Goal: Check status: Check status

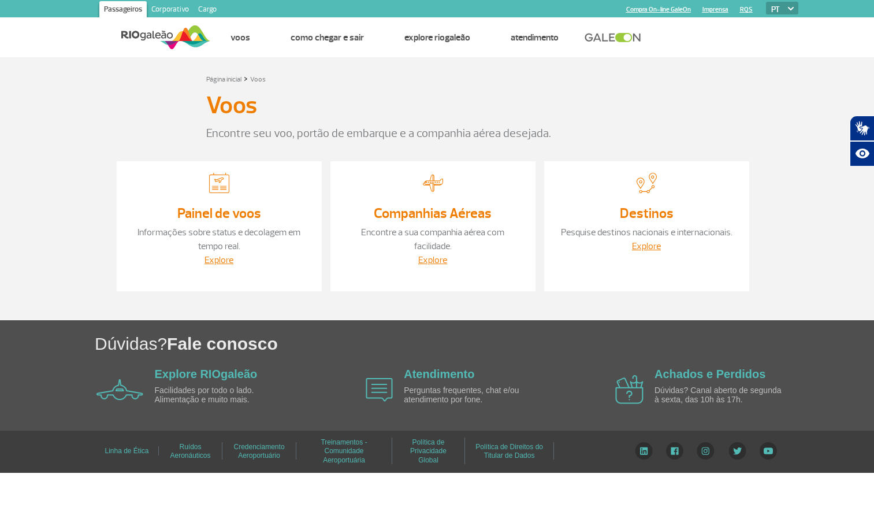
click at [213, 211] on link "Painel de voos" at bounding box center [219, 212] width 84 height 17
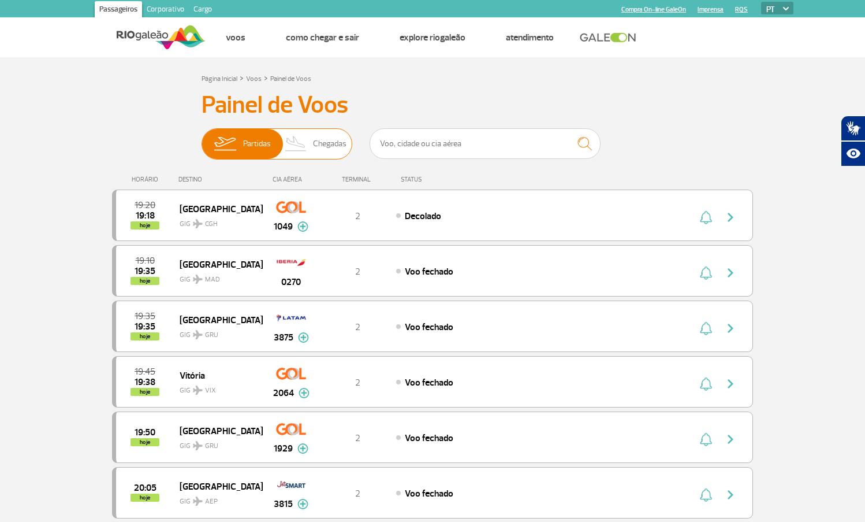
click at [327, 140] on span "Chegadas" at bounding box center [330, 144] width 34 height 30
click at [202, 138] on input "Partidas Chegadas" at bounding box center [202, 138] width 0 height 0
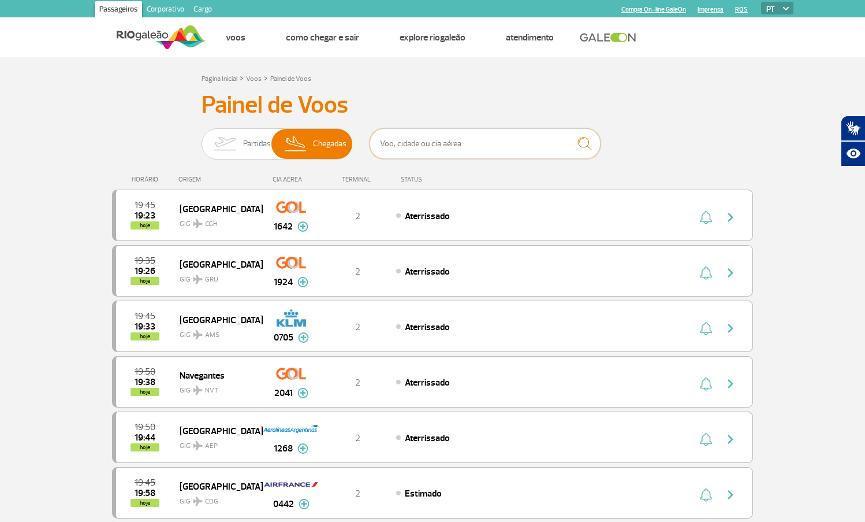
click at [402, 144] on input "text" at bounding box center [485, 143] width 231 height 31
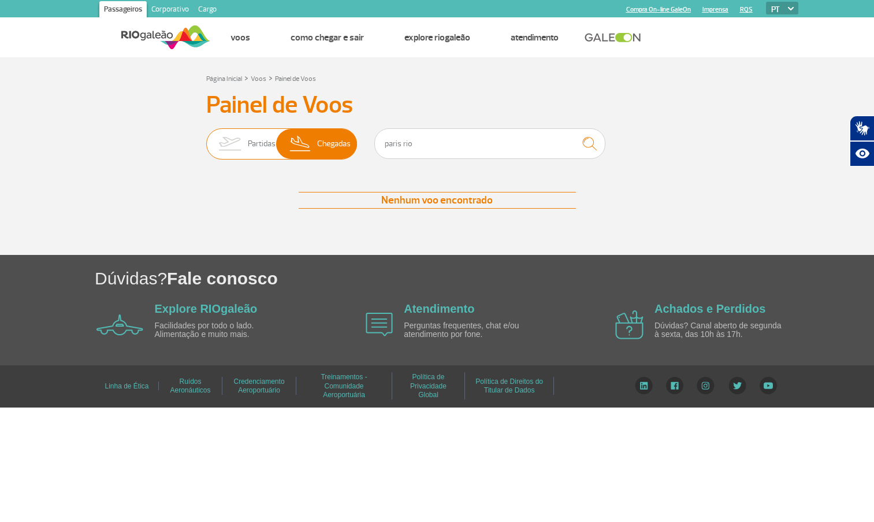
click at [337, 138] on span "Chegadas" at bounding box center [334, 144] width 34 height 30
click at [206, 138] on input "Partidas Chegadas" at bounding box center [206, 138] width 0 height 0
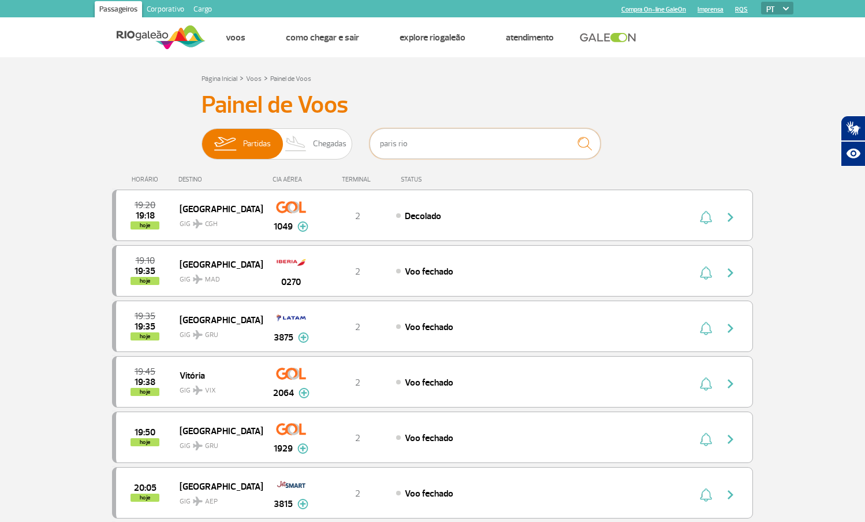
drag, startPoint x: 399, startPoint y: 144, endPoint x: 433, endPoint y: 144, distance: 34.1
click at [433, 144] on input "paris rio" at bounding box center [485, 143] width 231 height 31
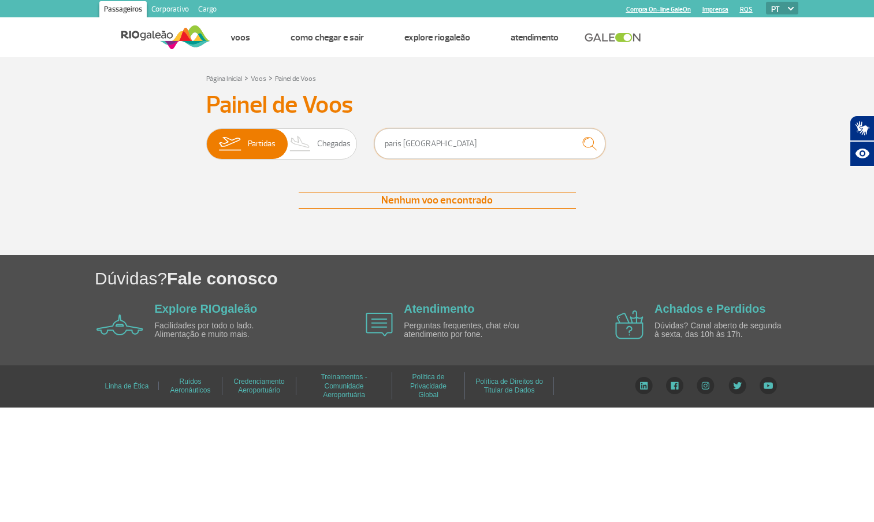
drag, startPoint x: 401, startPoint y: 143, endPoint x: 470, endPoint y: 141, distance: 68.8
click at [470, 141] on input "paris paris" at bounding box center [489, 143] width 231 height 31
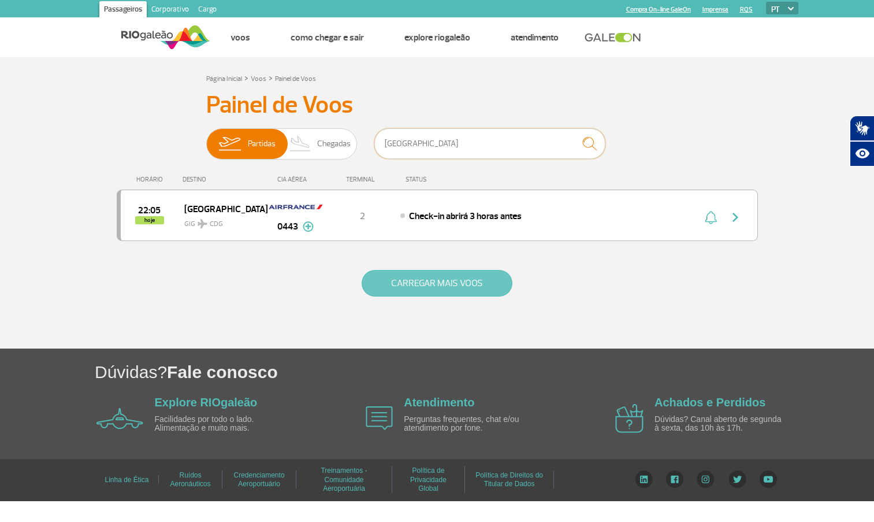
type input "paris"
click at [444, 278] on button "CARREGAR MAIS VOOS" at bounding box center [437, 283] width 151 height 27
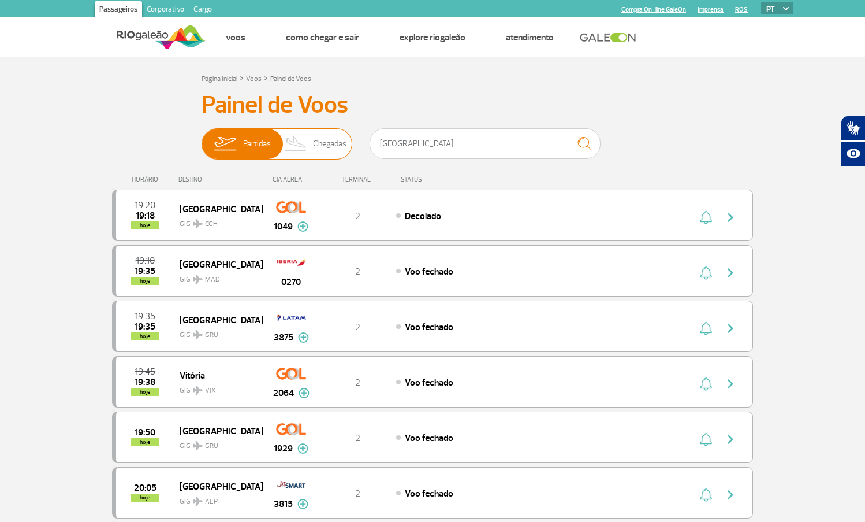
click at [336, 138] on span "Chegadas" at bounding box center [330, 144] width 34 height 30
click at [202, 138] on input "Partidas Chegadas" at bounding box center [202, 138] width 0 height 0
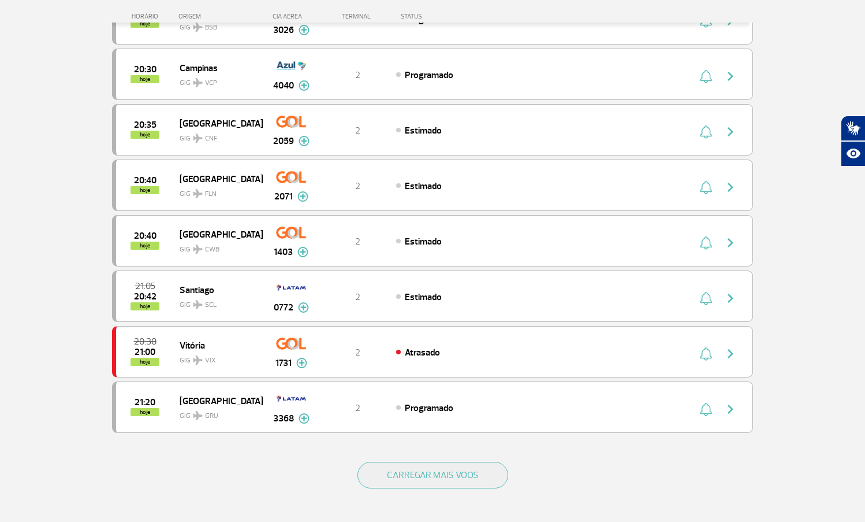
scroll to position [874, 0]
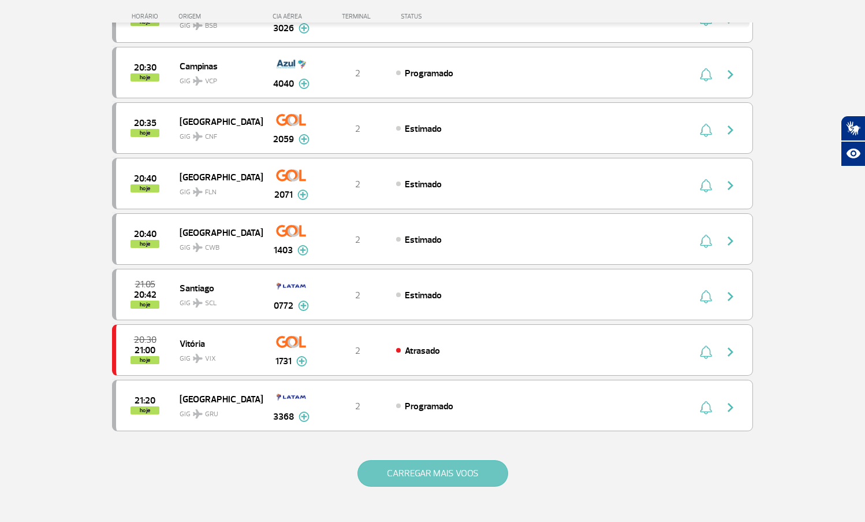
click at [437, 472] on button "CARREGAR MAIS VOOS" at bounding box center [433, 473] width 151 height 27
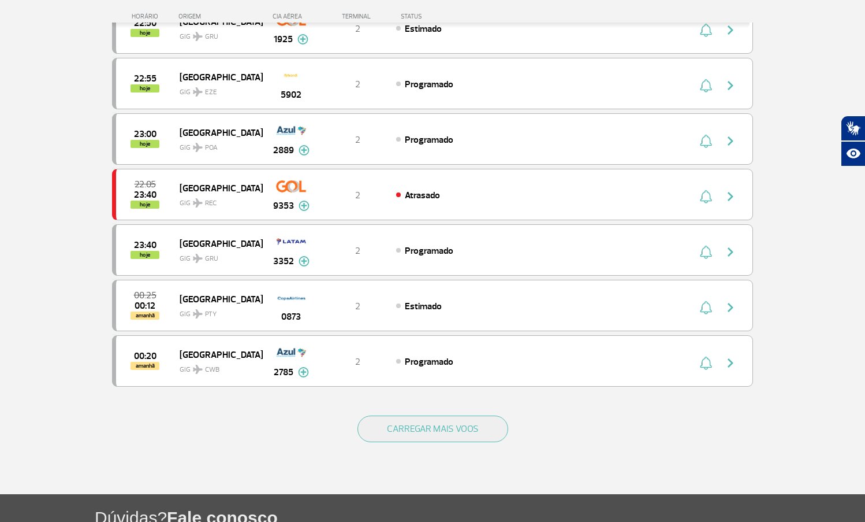
scroll to position [2012, 0]
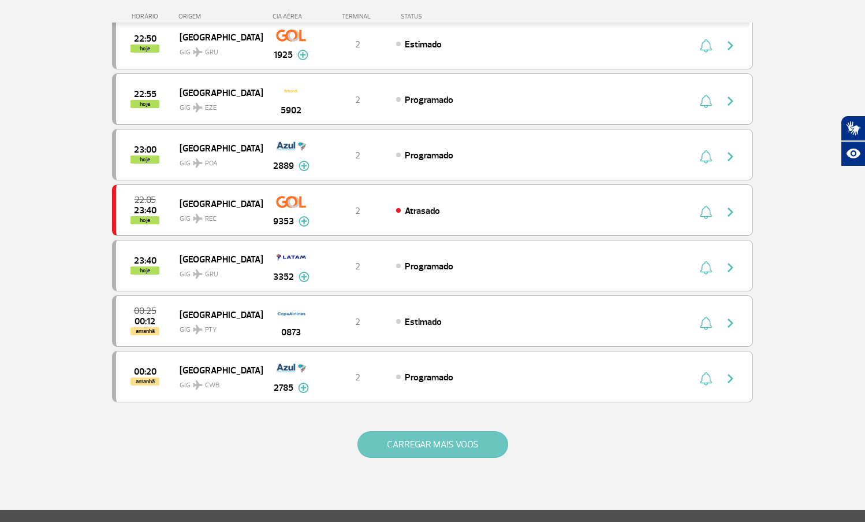
click at [430, 442] on button "CARREGAR MAIS VOOS" at bounding box center [433, 444] width 151 height 27
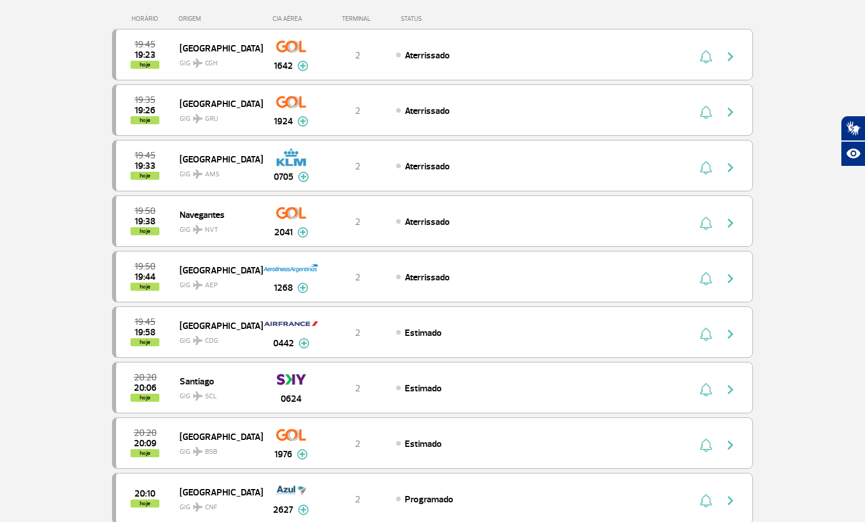
scroll to position [157, 0]
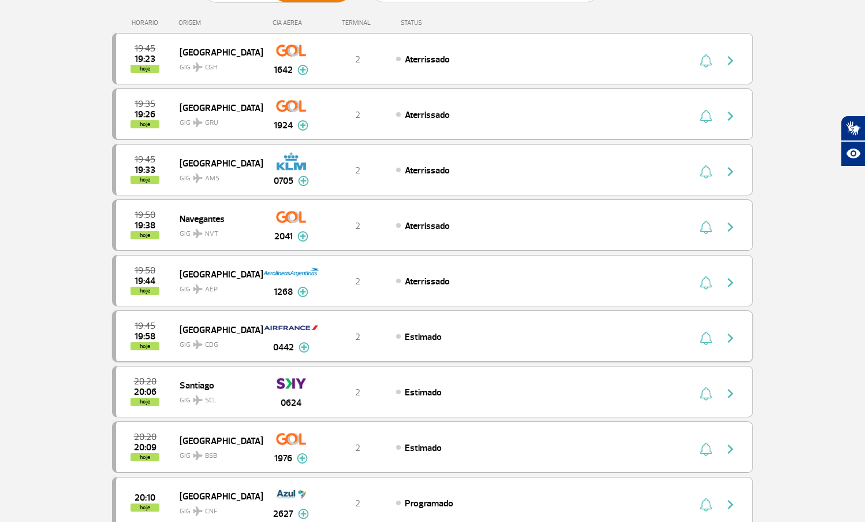
click at [302, 349] on img at bounding box center [304, 347] width 11 height 10
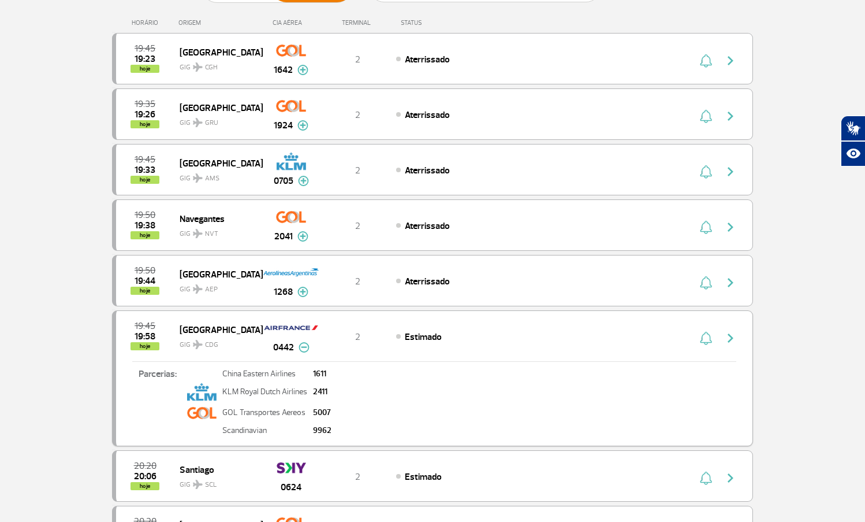
click at [707, 339] on img "button" at bounding box center [706, 338] width 12 height 14
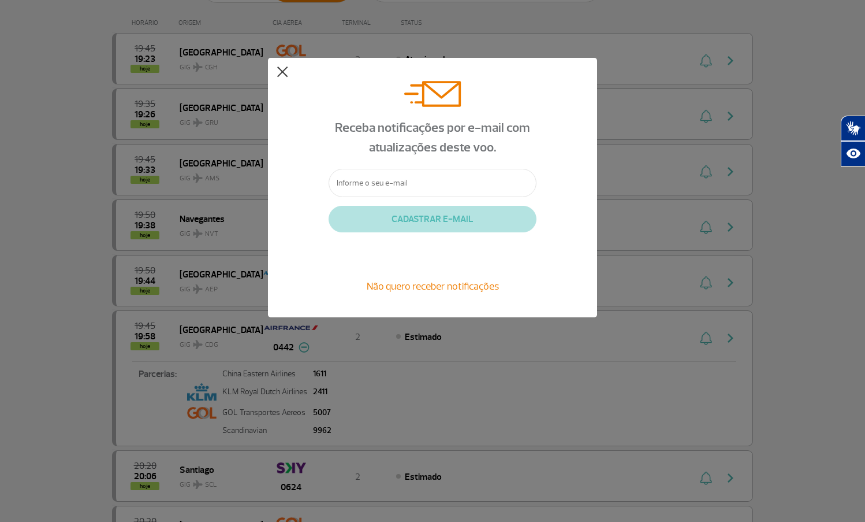
click at [281, 71] on button at bounding box center [283, 72] width 12 height 12
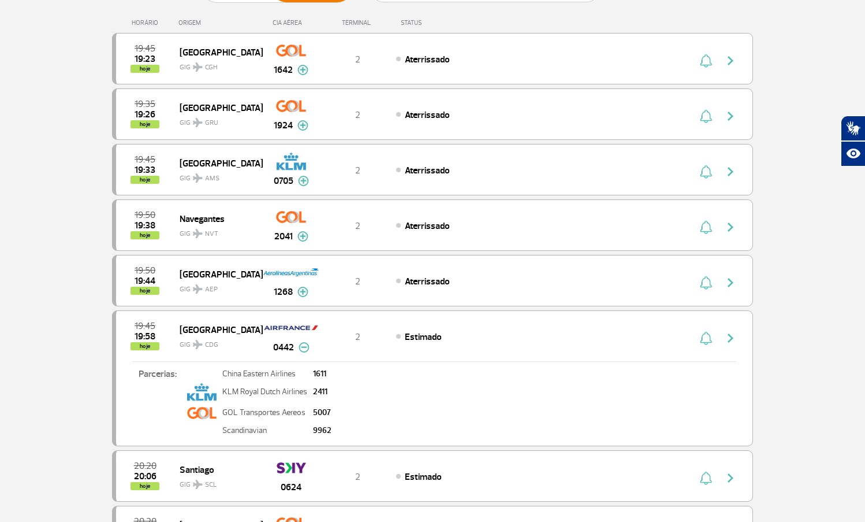
click at [302, 346] on img at bounding box center [304, 347] width 11 height 10
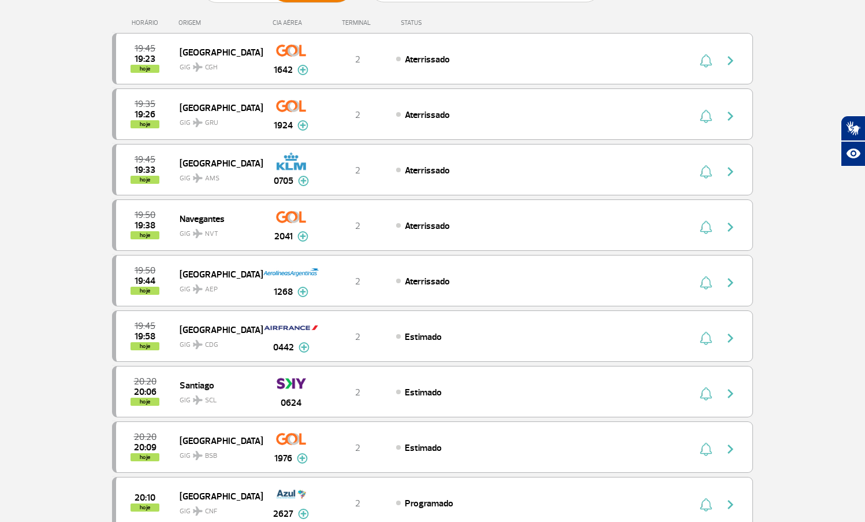
scroll to position [0, 0]
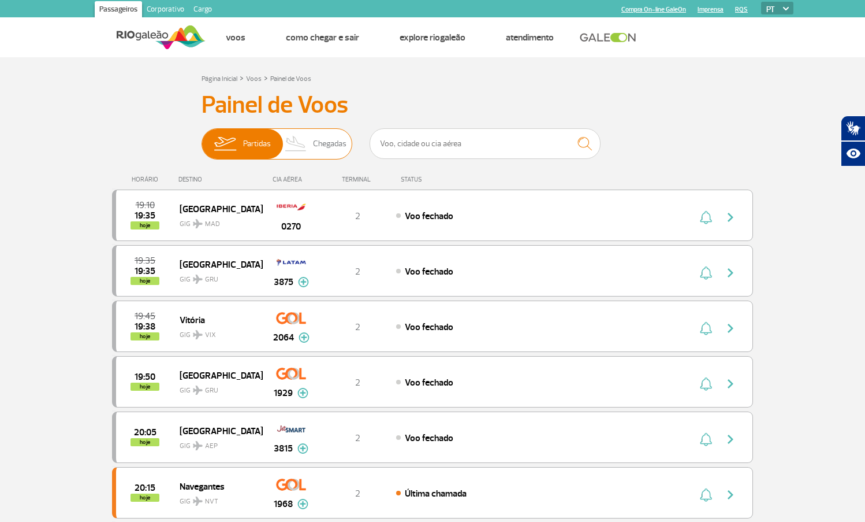
click at [315, 147] on span "Chegadas" at bounding box center [330, 144] width 34 height 30
click at [202, 138] on input "Partidas Chegadas" at bounding box center [202, 138] width 0 height 0
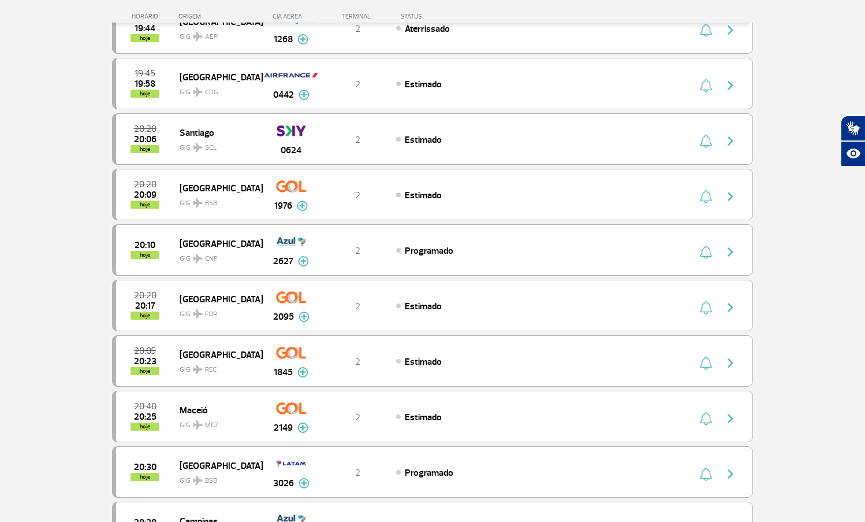
scroll to position [414, 0]
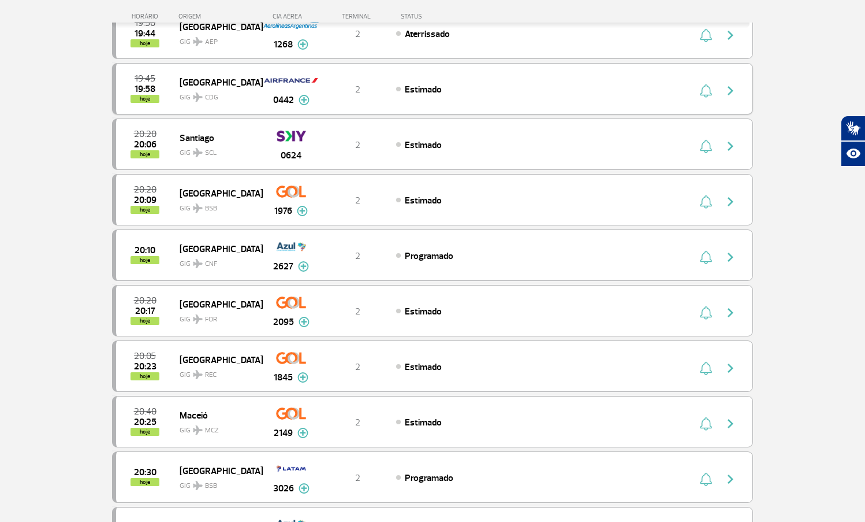
click at [410, 86] on span "Estimado" at bounding box center [423, 90] width 37 height 12
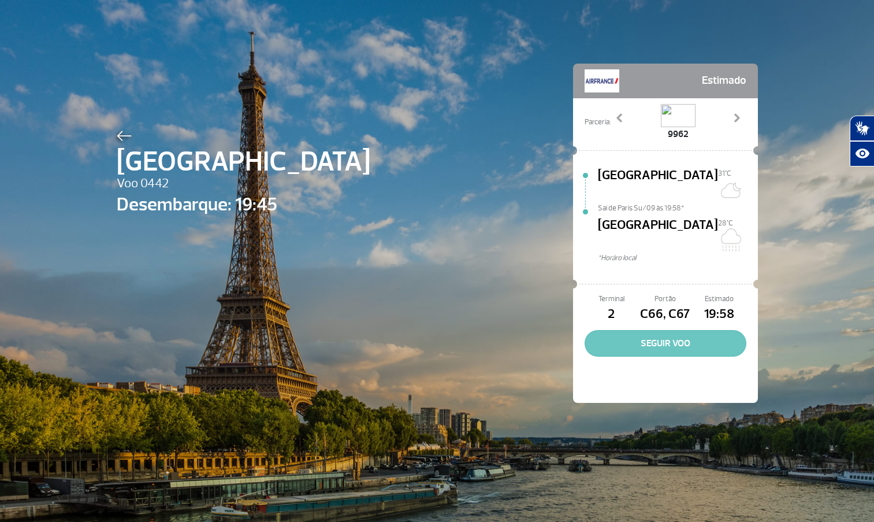
click at [667, 330] on button "SEGUIR VOO" at bounding box center [666, 343] width 162 height 27
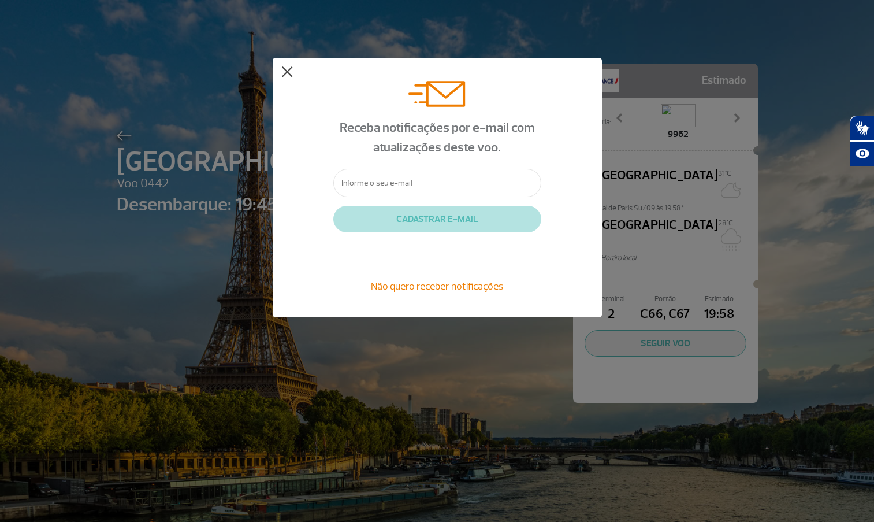
click at [283, 69] on button at bounding box center [287, 72] width 12 height 12
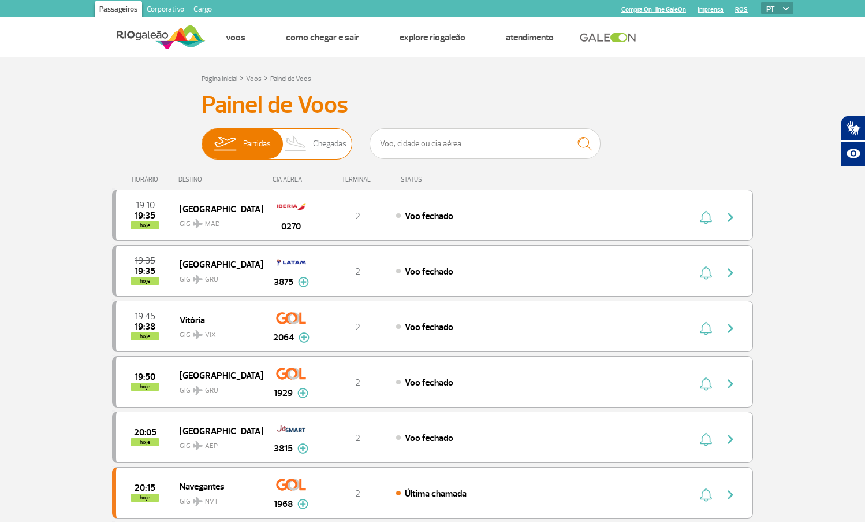
click at [326, 139] on span "Chegadas" at bounding box center [330, 144] width 34 height 30
click at [202, 138] on input "Partidas Chegadas" at bounding box center [202, 138] width 0 height 0
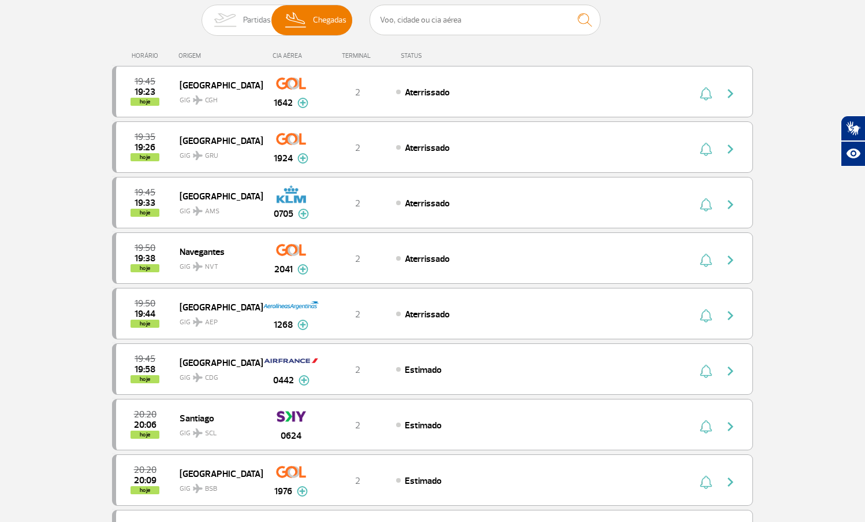
scroll to position [125, 0]
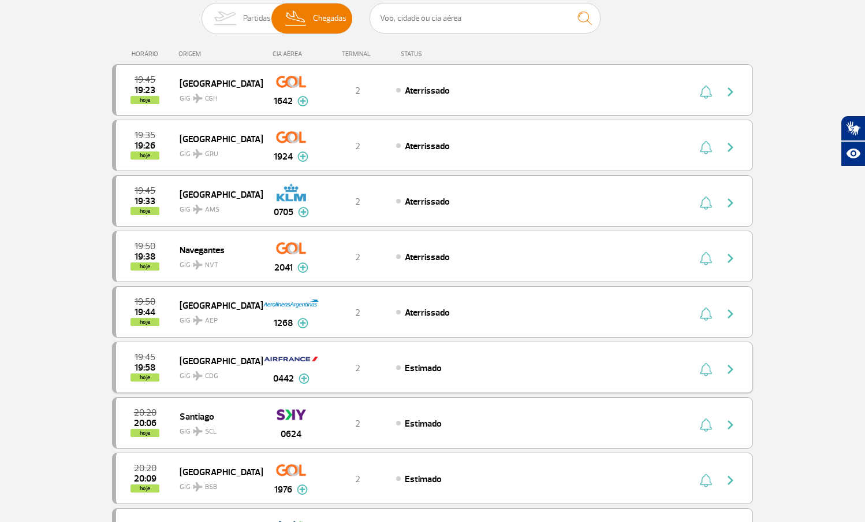
click at [416, 367] on span "Estimado" at bounding box center [423, 368] width 37 height 12
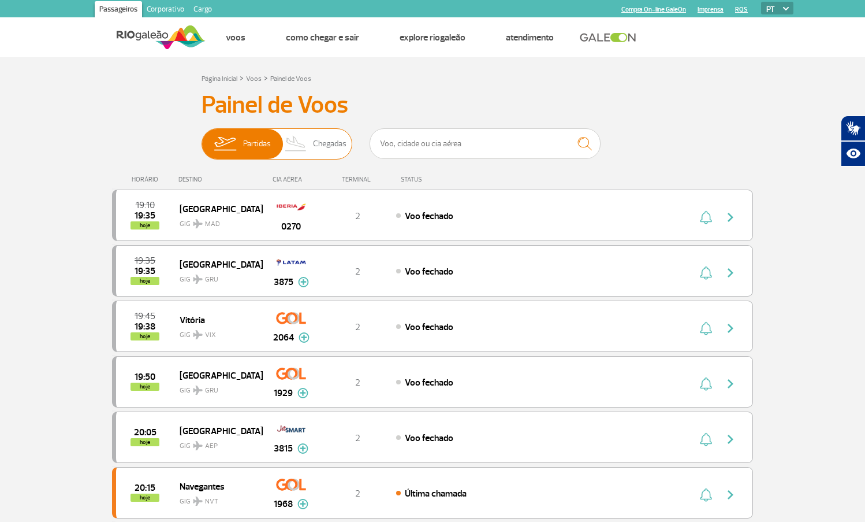
click at [322, 145] on span "Chegadas" at bounding box center [330, 144] width 34 height 30
click at [202, 138] on input "Partidas Chegadas" at bounding box center [202, 138] width 0 height 0
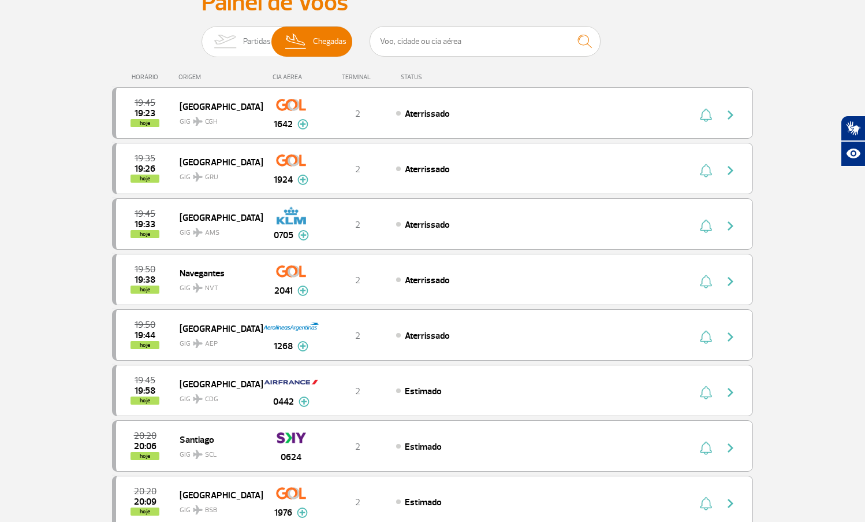
scroll to position [106, 0]
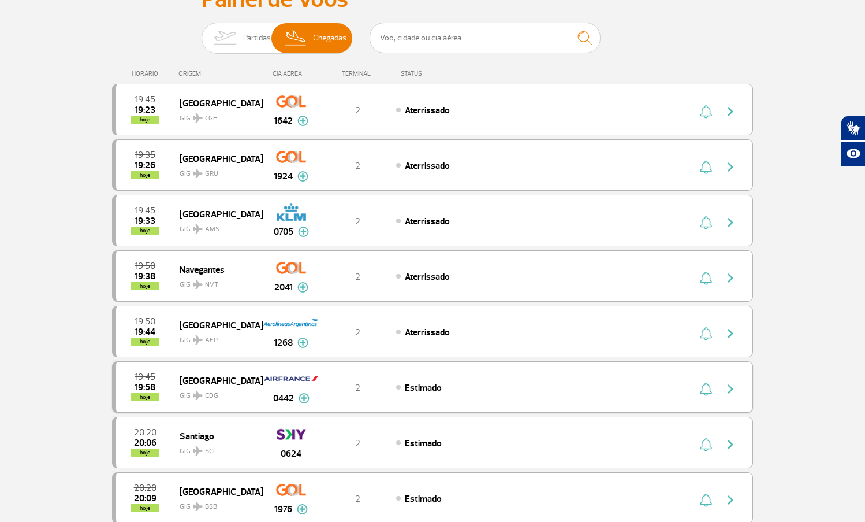
click at [299, 397] on img at bounding box center [304, 398] width 11 height 10
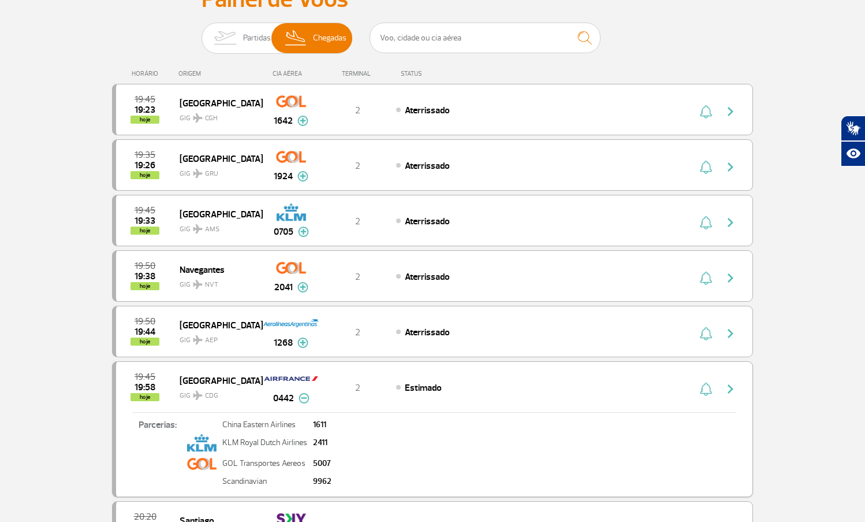
click at [302, 396] on img at bounding box center [304, 398] width 11 height 10
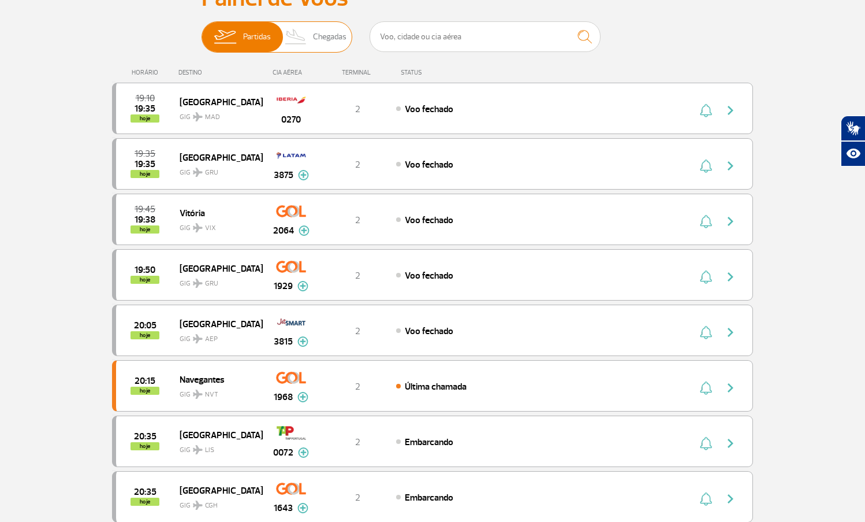
click at [312, 38] on img at bounding box center [296, 37] width 34 height 30
click at [202, 31] on input "Partidas Chegadas" at bounding box center [202, 31] width 0 height 0
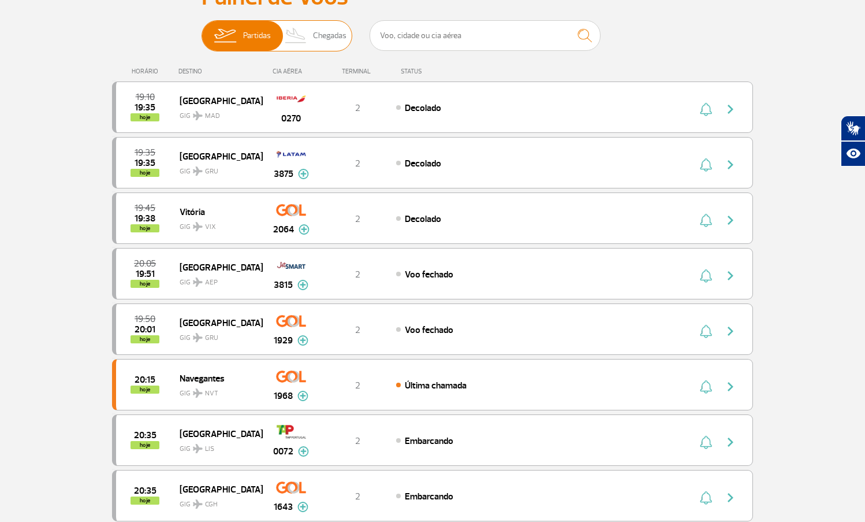
click at [330, 36] on span "Chegadas" at bounding box center [330, 36] width 34 height 30
click at [202, 30] on input "Partidas Chegadas" at bounding box center [202, 30] width 0 height 0
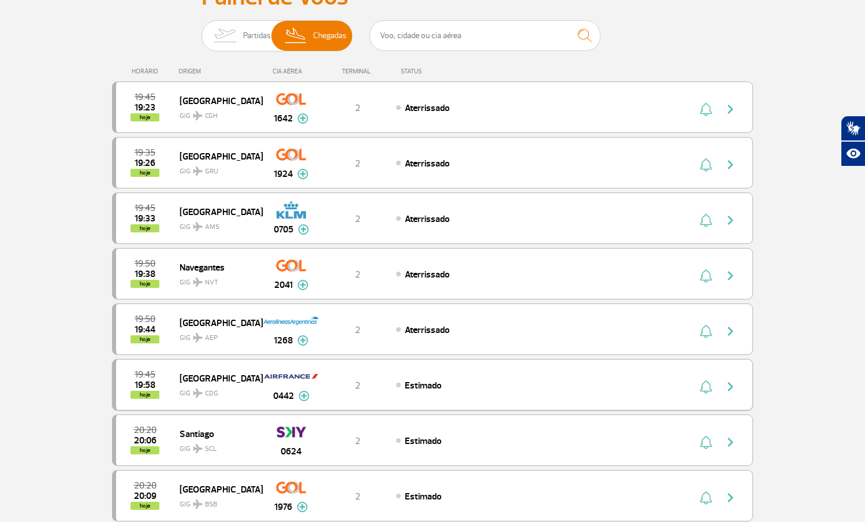
click at [554, 382] on div "Estimado" at bounding box center [523, 384] width 255 height 13
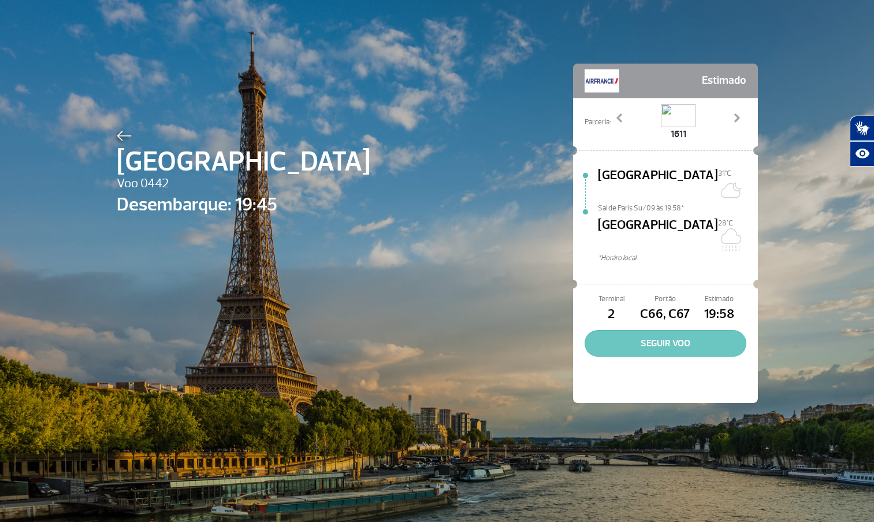
click at [648, 330] on button "SEGUIR VOO" at bounding box center [666, 343] width 162 height 27
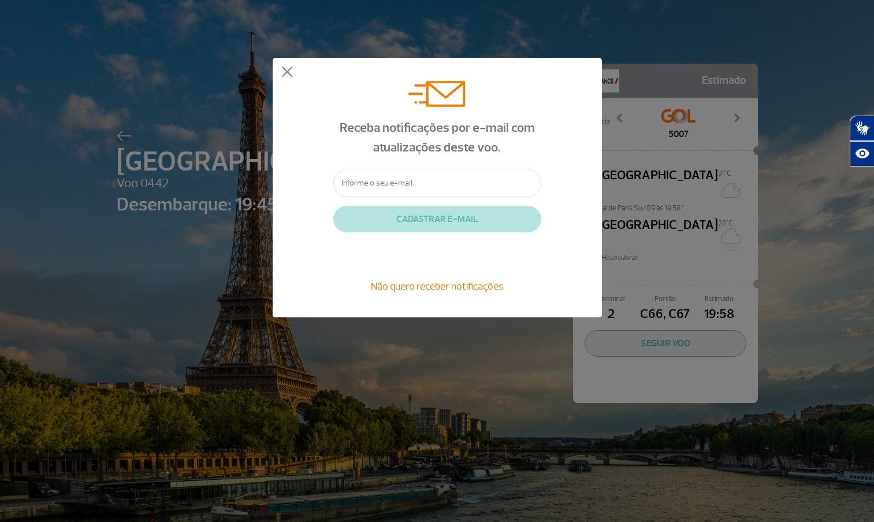
click at [427, 183] on input "text" at bounding box center [437, 183] width 208 height 28
type input "[EMAIL_ADDRESS][DOMAIN_NAME]"
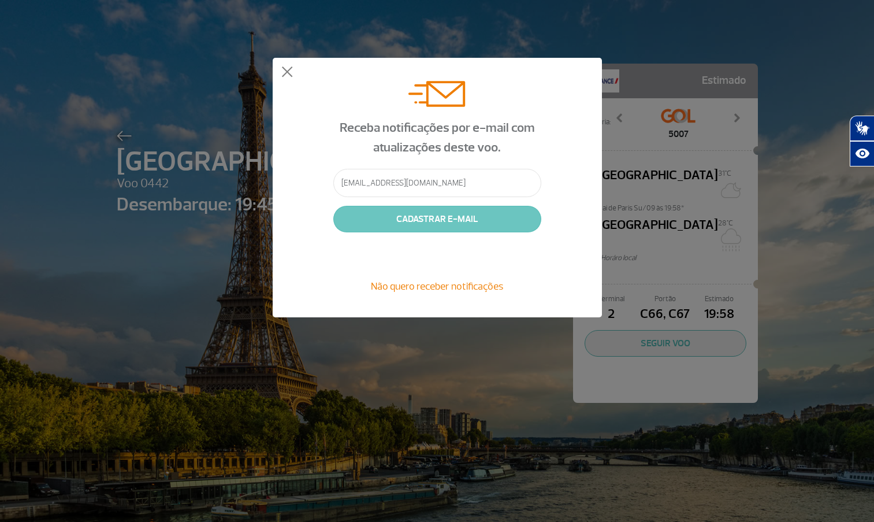
click at [441, 218] on button "CADASTRAR E-MAIL" at bounding box center [437, 219] width 208 height 27
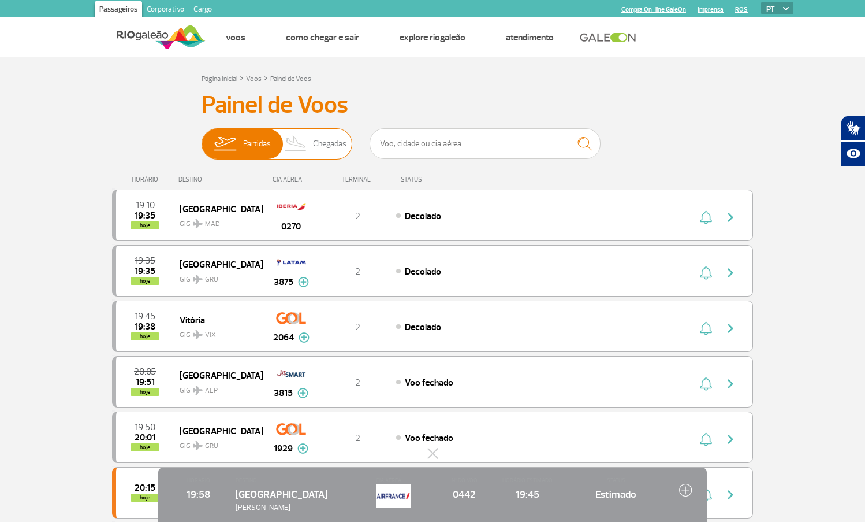
click at [322, 143] on span "Chegadas" at bounding box center [330, 144] width 34 height 30
click at [202, 138] on input "Partidas Chegadas" at bounding box center [202, 138] width 0 height 0
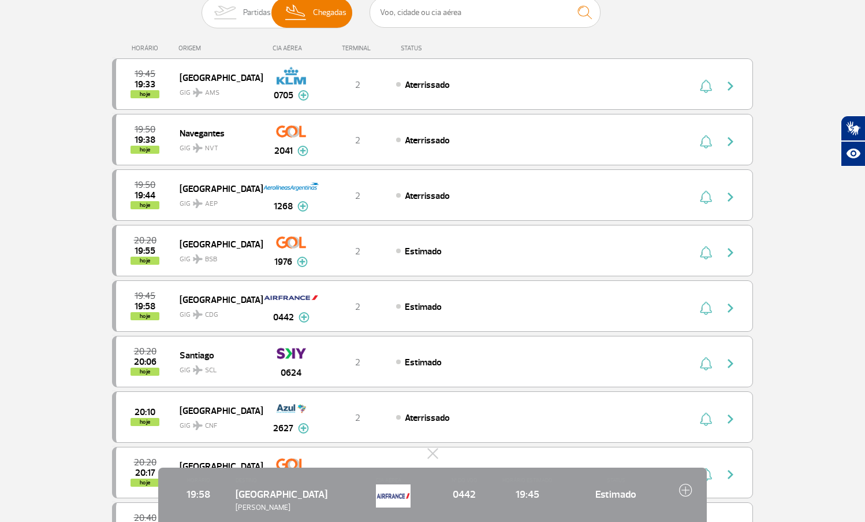
scroll to position [129, 0]
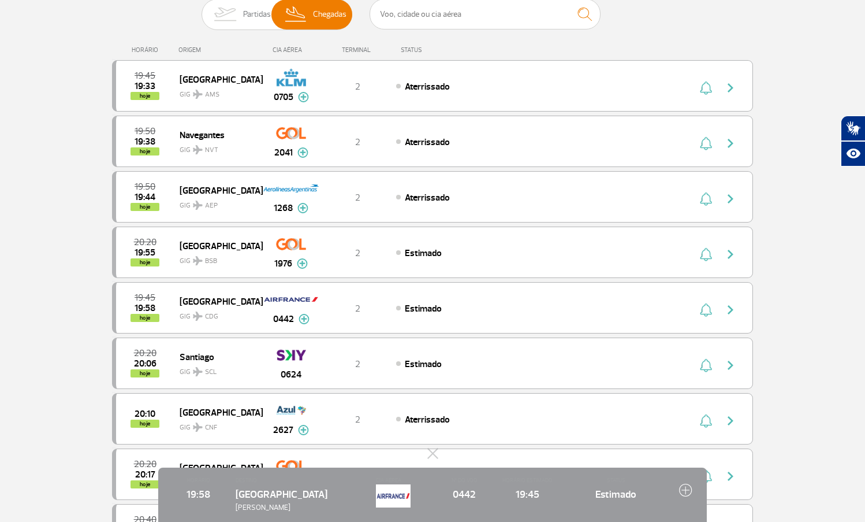
click at [804, 480] on div "0442 Paris CDG GIG 19:45 Estimado HORÁRIO 19:58 DESTINO Paris [PERSON_NAME] CIA…" at bounding box center [432, 494] width 865 height 54
click at [144, 316] on span "hoje" at bounding box center [145, 318] width 29 height 8
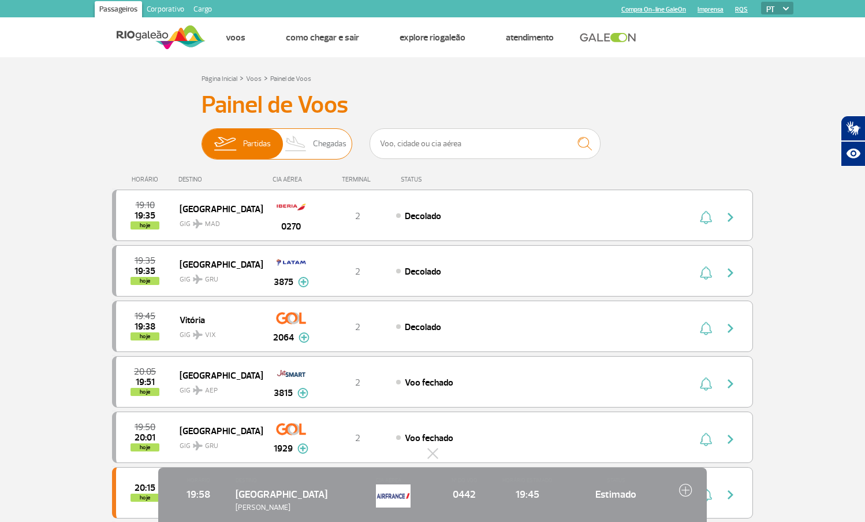
click at [331, 143] on span "Chegadas" at bounding box center [330, 144] width 34 height 30
click at [202, 138] on input "Partidas Chegadas" at bounding box center [202, 138] width 0 height 0
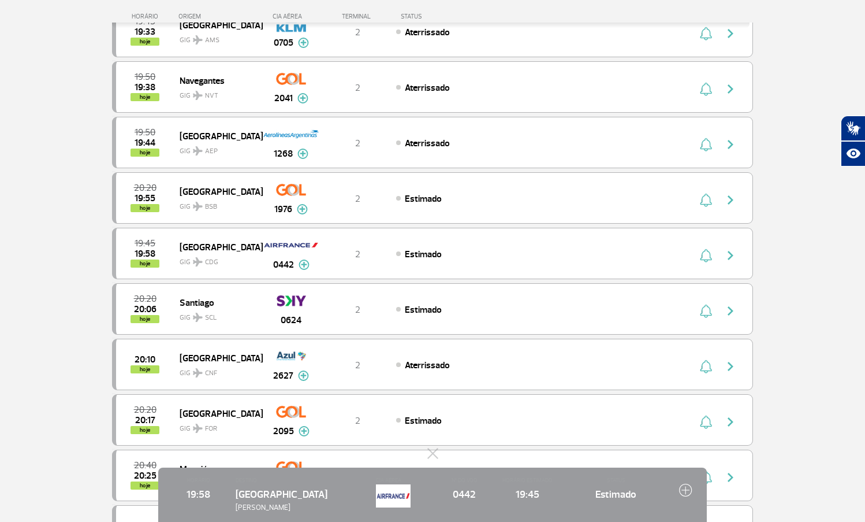
scroll to position [201, 0]
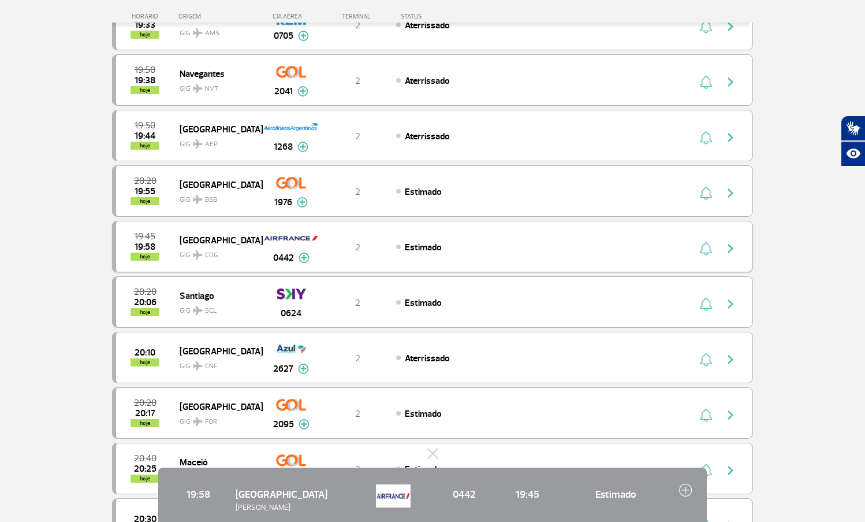
click at [705, 247] on img "button" at bounding box center [706, 248] width 12 height 14
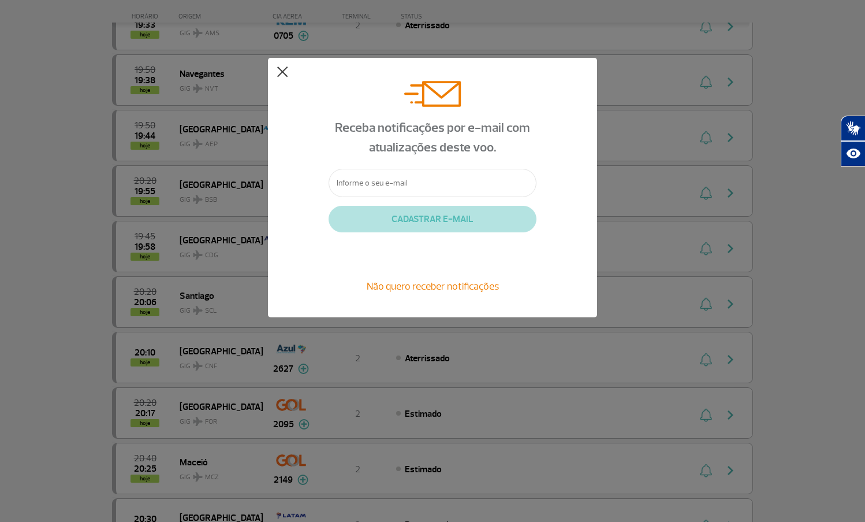
click at [280, 71] on button at bounding box center [283, 72] width 12 height 12
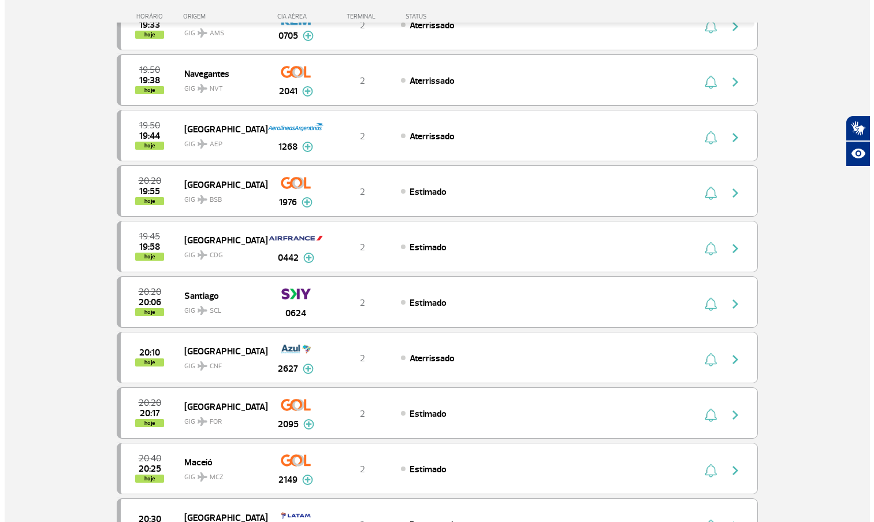
scroll to position [0, 0]
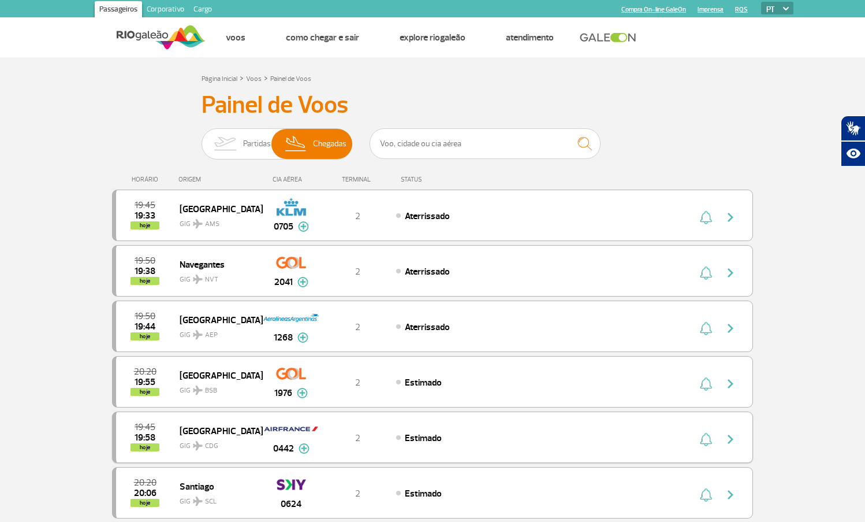
click at [400, 437] on div "Estimado" at bounding box center [523, 437] width 255 height 13
